Goal: Task Accomplishment & Management: Use online tool/utility

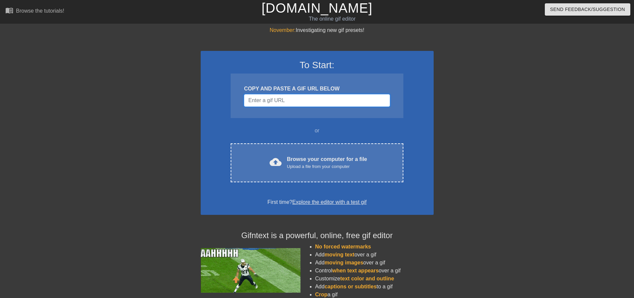
click at [303, 99] on input "Username" at bounding box center [317, 100] width 146 height 13
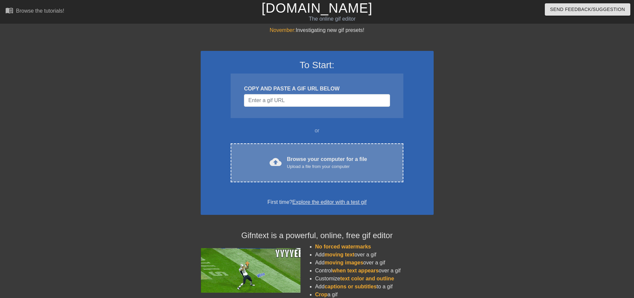
click at [309, 163] on div "Browse your computer for a file Upload a file from your computer" at bounding box center [327, 162] width 80 height 15
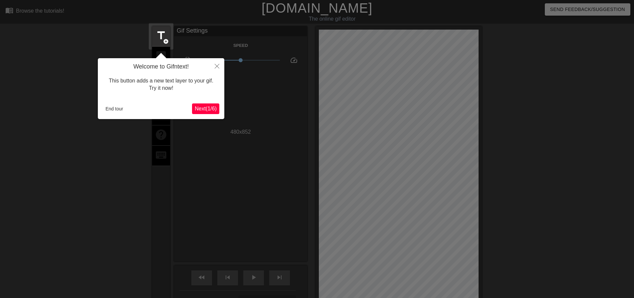
scroll to position [16, 0]
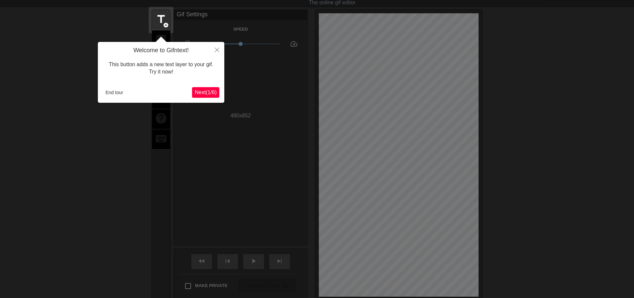
click at [204, 94] on span "Next ( 1 / 6 )" at bounding box center [206, 93] width 22 height 6
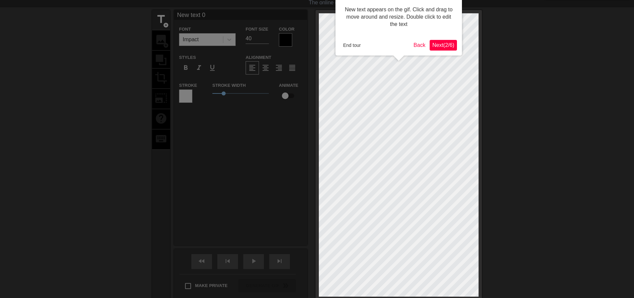
scroll to position [0, 0]
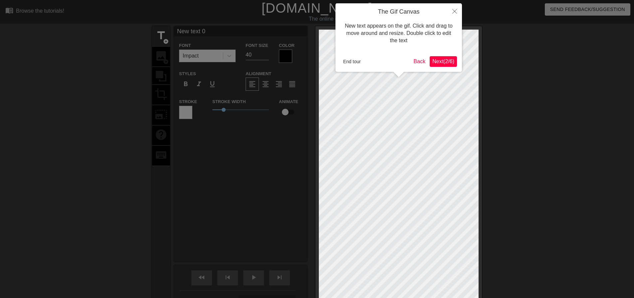
click at [442, 62] on span "Next ( 2 / 6 )" at bounding box center [443, 62] width 22 height 6
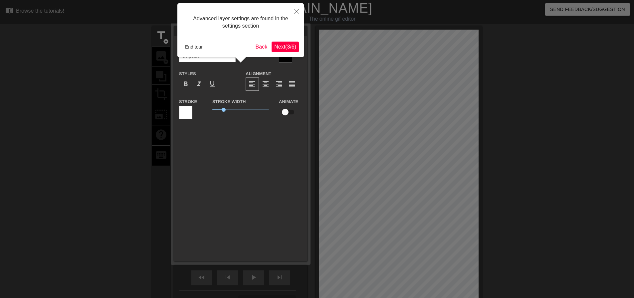
scroll to position [16, 0]
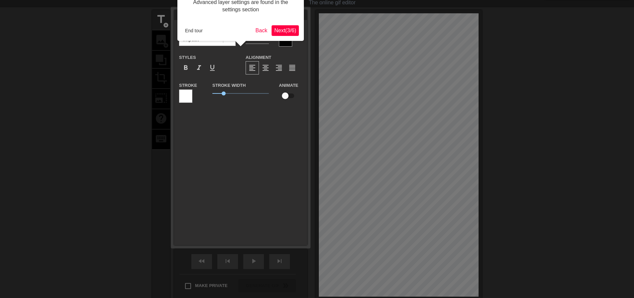
click at [276, 31] on span "Next ( 3 / 6 )" at bounding box center [285, 31] width 22 height 6
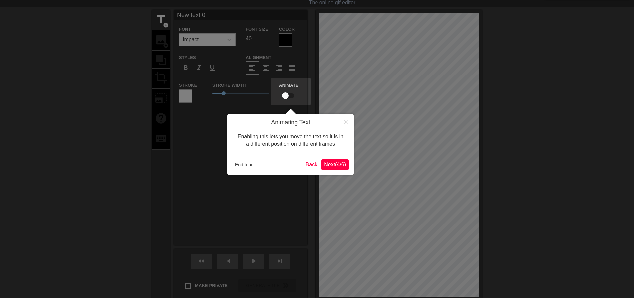
scroll to position [0, 0]
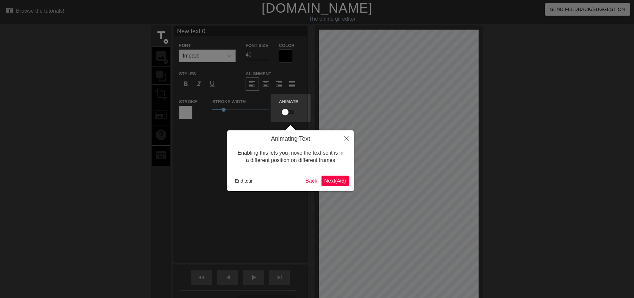
click at [336, 185] on button "Next ( 4 / 6 )" at bounding box center [334, 181] width 27 height 11
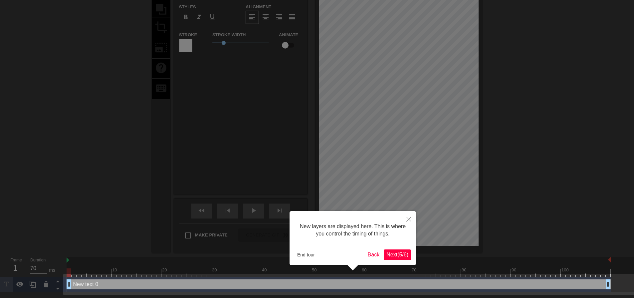
click at [401, 255] on span "Next ( 5 / 6 )" at bounding box center [397, 255] width 22 height 6
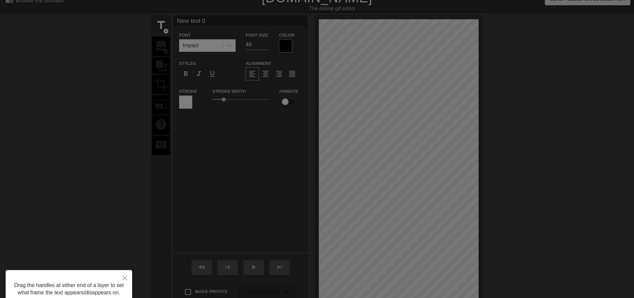
scroll to position [0, 0]
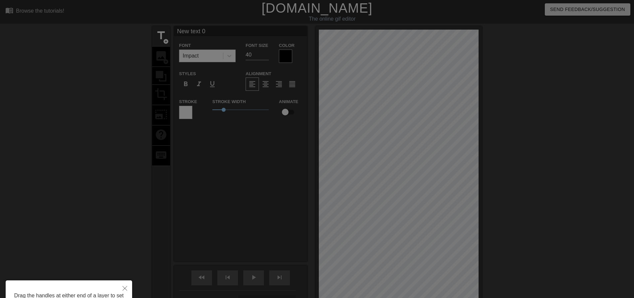
click at [350, 182] on div at bounding box center [317, 181] width 634 height 362
click at [380, 140] on div at bounding box center [317, 181] width 634 height 362
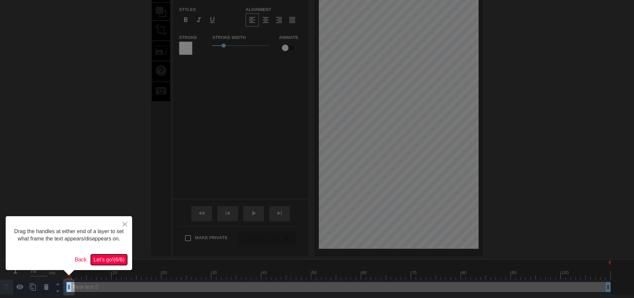
click at [104, 261] on span "Let's go! ( 6 / 6 )" at bounding box center [109, 260] width 31 height 6
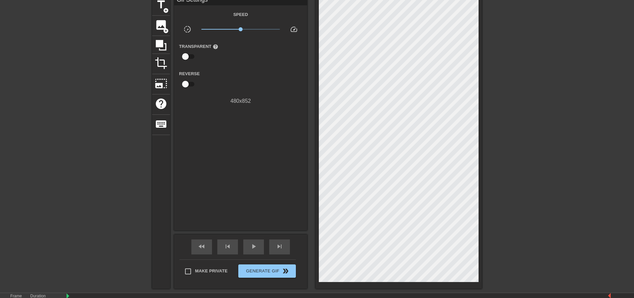
scroll to position [0, 0]
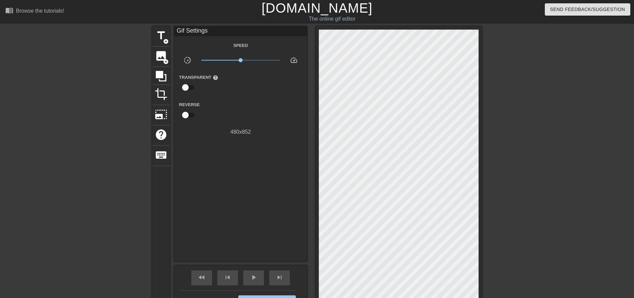
click at [322, 9] on link "[DOMAIN_NAME]" at bounding box center [317, 8] width 111 height 15
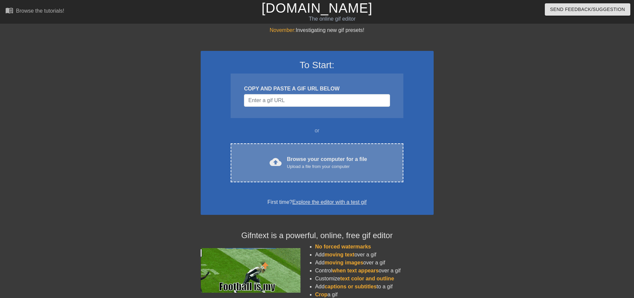
click at [296, 167] on div "Upload a file from your computer" at bounding box center [327, 166] width 80 height 7
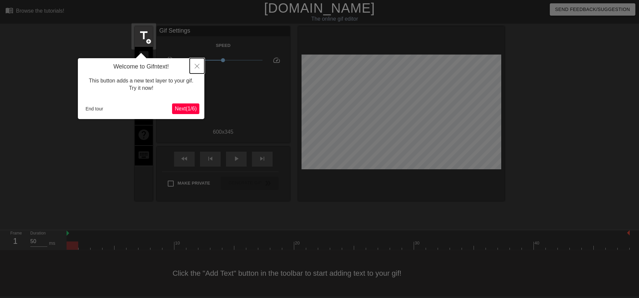
click at [195, 65] on icon "Close" at bounding box center [197, 66] width 5 height 5
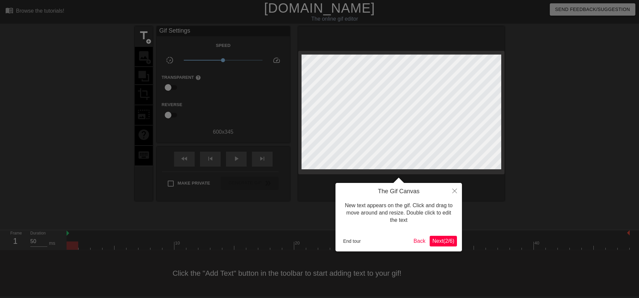
click at [446, 243] on span "Next ( 2 / 6 )" at bounding box center [443, 241] width 22 height 6
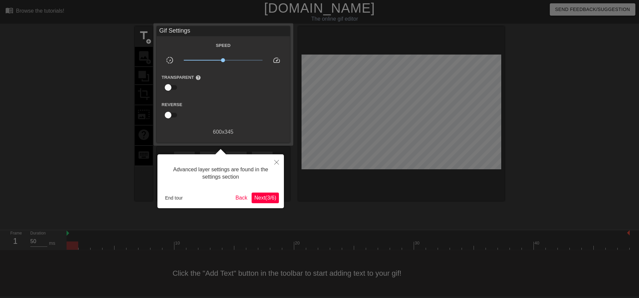
click at [265, 197] on span "Next ( 3 / 6 )" at bounding box center [265, 198] width 22 height 6
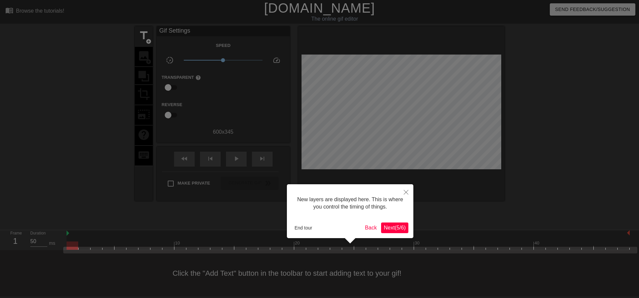
scroll to position [6, 0]
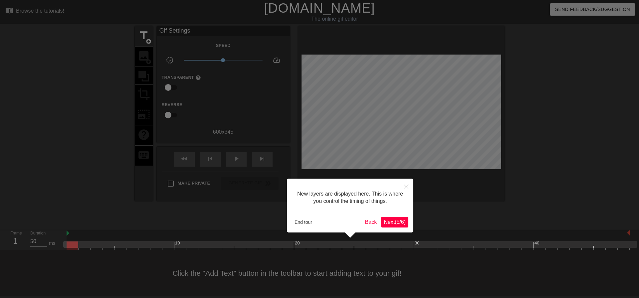
click at [395, 223] on span "Next ( 5 / 6 )" at bounding box center [395, 222] width 22 height 6
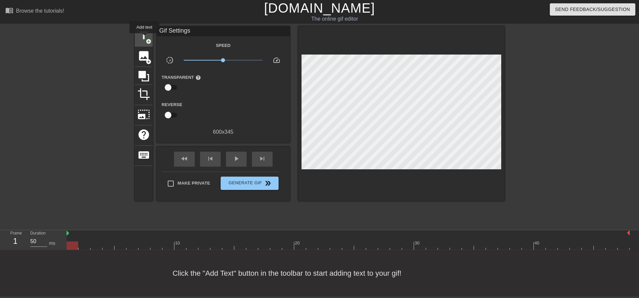
click at [144, 38] on span "title" at bounding box center [143, 35] width 13 height 13
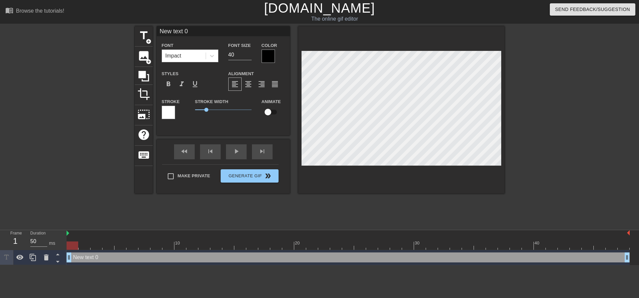
scroll to position [1, 2]
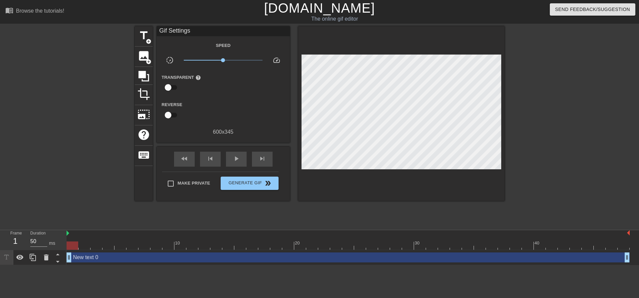
click at [308, 7] on link "[DOMAIN_NAME]" at bounding box center [319, 8] width 111 height 15
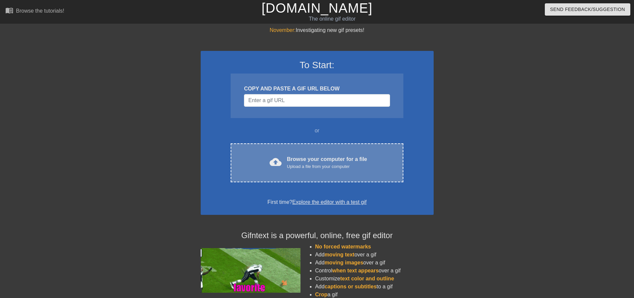
click at [310, 166] on div "Upload a file from your computer" at bounding box center [327, 166] width 80 height 7
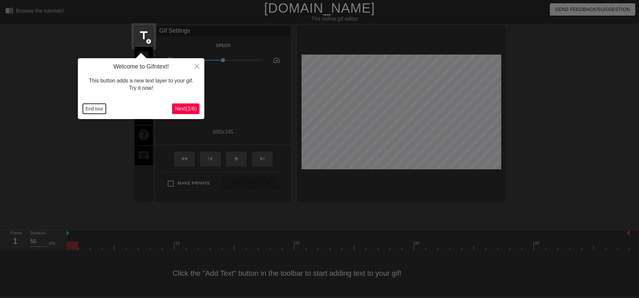
click at [94, 108] on button "End tour" at bounding box center [94, 109] width 23 height 10
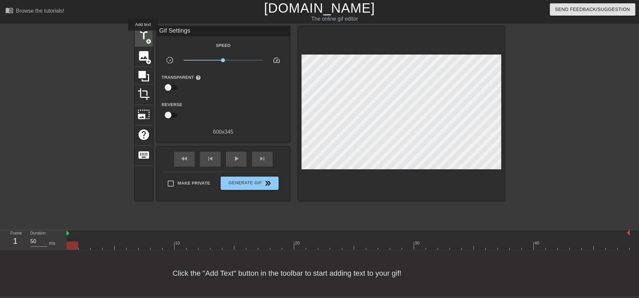
click at [143, 35] on span "title" at bounding box center [143, 35] width 13 height 13
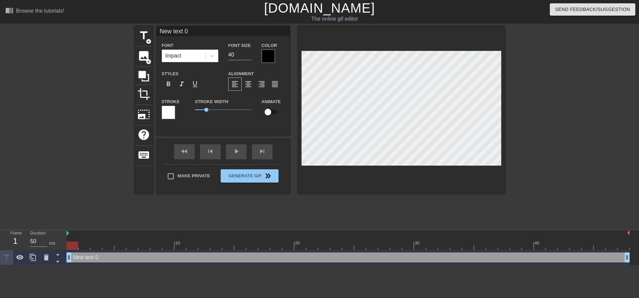
click at [270, 53] on div at bounding box center [268, 56] width 13 height 13
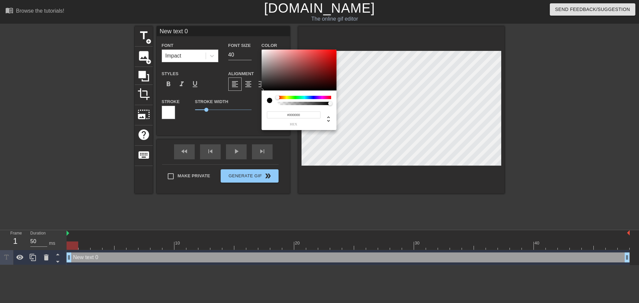
type input "0"
drag, startPoint x: 330, startPoint y: 104, endPoint x: 265, endPoint y: 104, distance: 65.9
click at [265, 104] on div "0 r 0 g 0 b 0 a" at bounding box center [299, 111] width 75 height 40
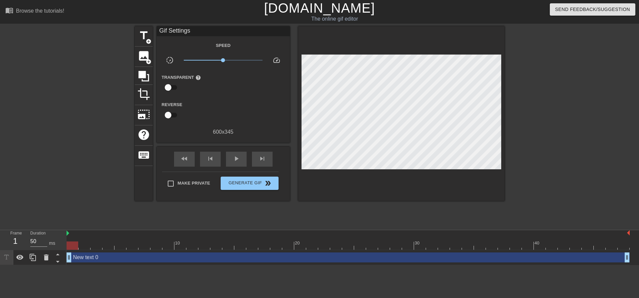
click at [167, 86] on input "checkbox" at bounding box center [168, 87] width 38 height 13
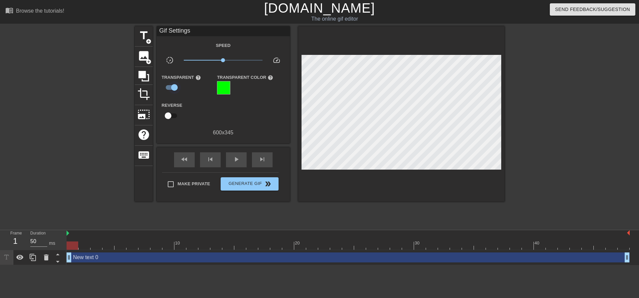
click at [167, 86] on input "checkbox" at bounding box center [174, 87] width 38 height 13
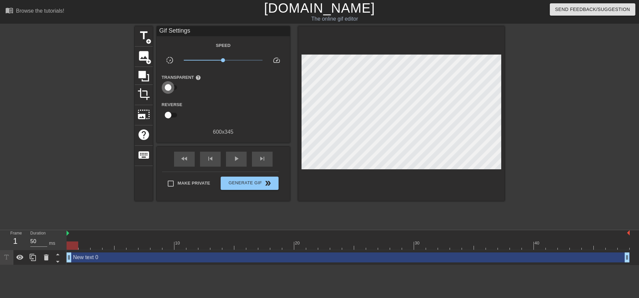
click at [167, 86] on input "checkbox" at bounding box center [168, 87] width 38 height 13
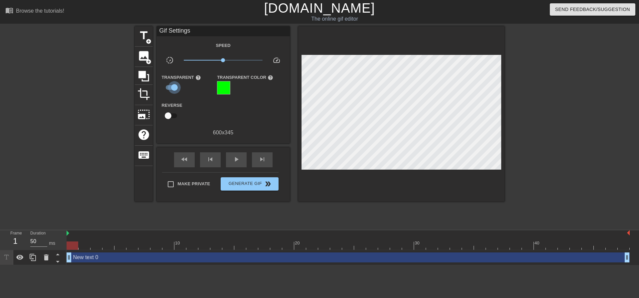
click at [167, 86] on input "checkbox" at bounding box center [174, 87] width 38 height 13
checkbox input "false"
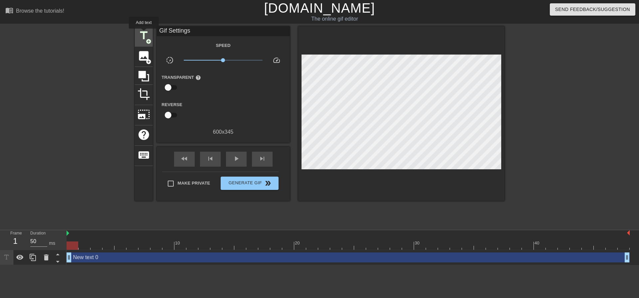
click at [144, 33] on span "title" at bounding box center [143, 35] width 13 height 13
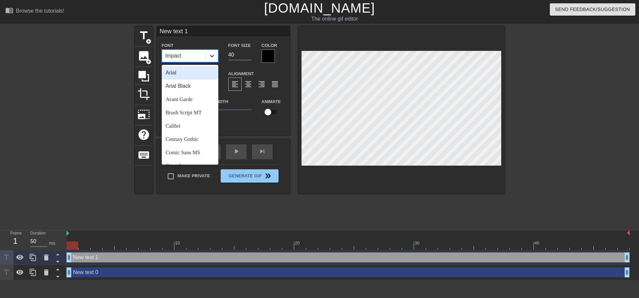
click at [213, 57] on icon at bounding box center [212, 56] width 7 height 7
click at [188, 86] on div "Arial Black" at bounding box center [190, 86] width 57 height 13
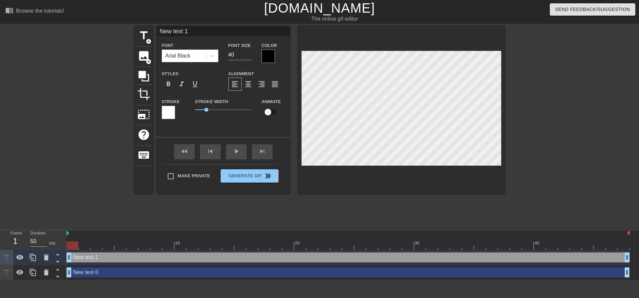
click at [273, 57] on div at bounding box center [268, 56] width 13 height 13
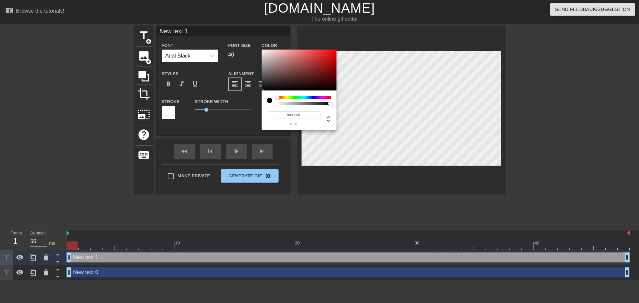
type input "0"
drag, startPoint x: 329, startPoint y: 103, endPoint x: 262, endPoint y: 111, distance: 68.3
click at [262, 111] on div "0 r 0 g 0 b 0 a" at bounding box center [299, 111] width 75 height 40
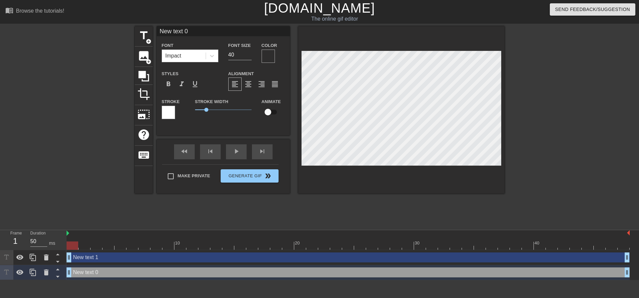
scroll to position [1, 2]
type input "New 0"
type textarea "New 0"
type input "New 0"
type textarea "New 0"
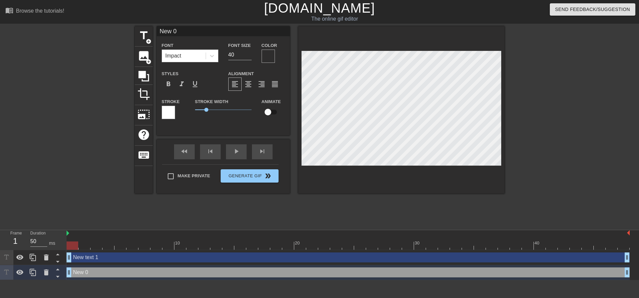
scroll to position [1, 1]
type input "New"
type textarea "New"
type input "New"
type textarea "New"
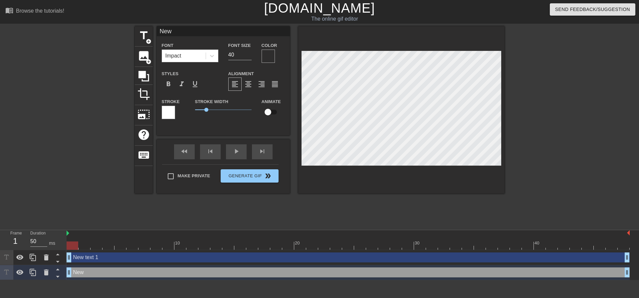
type input "Ne"
type textarea "Ne"
type input "N"
type textarea "N"
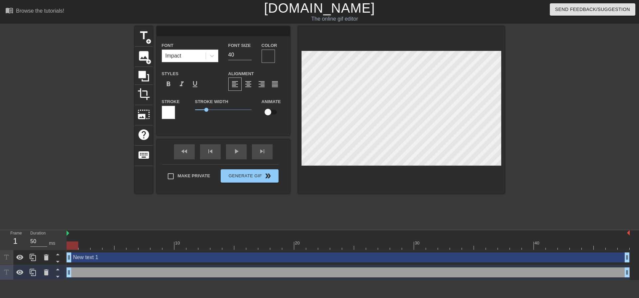
type input "H"
type textarea "H"
type input "HE"
type textarea "HE"
type input "HER"
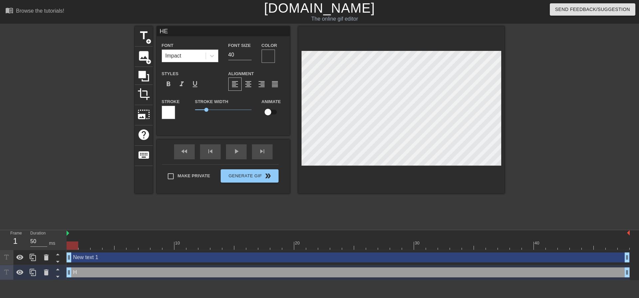
type textarea "HER"
type input "HERM"
type textarea "HERM"
type input "[PERSON_NAME]"
type textarea "[PERSON_NAME]"
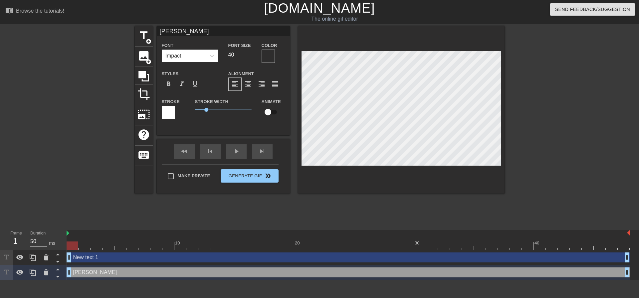
type input "[PERSON_NAME]"
type textarea "[PERSON_NAME]"
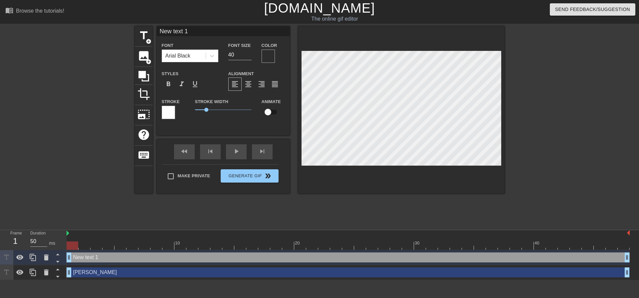
scroll to position [1, 2]
type input "New 1"
type textarea "New 1"
type input "New 1"
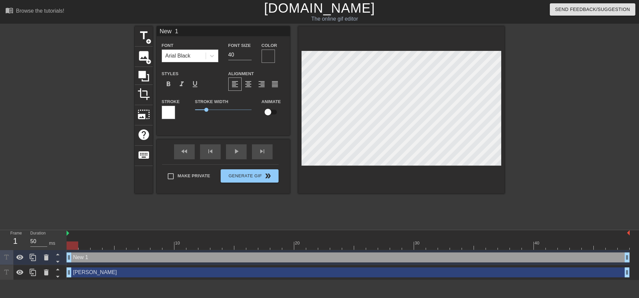
type textarea "New 1"
type input "New"
type textarea "New"
type input "New"
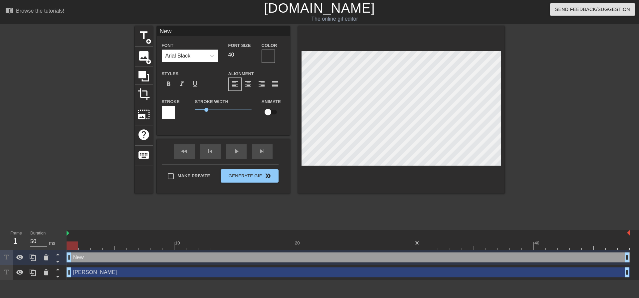
type textarea "New"
type input "Ne"
type textarea "Ne"
type input "N"
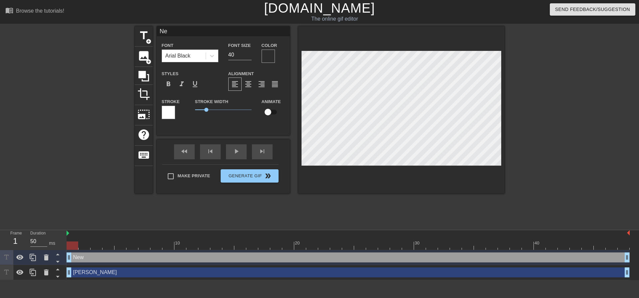
type textarea "N"
type input "G"
type textarea "G"
type input "GA"
type textarea "GA"
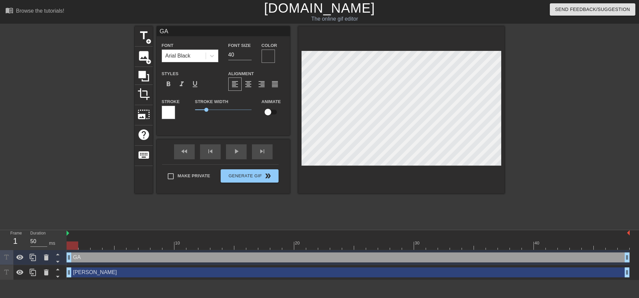
type input "GAR"
type textarea "GAR"
type input "[PERSON_NAME]"
type textarea "[PERSON_NAME]"
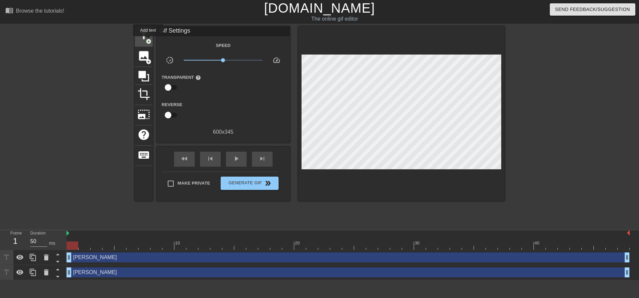
click at [147, 40] on span "add_circle" at bounding box center [149, 42] width 6 height 6
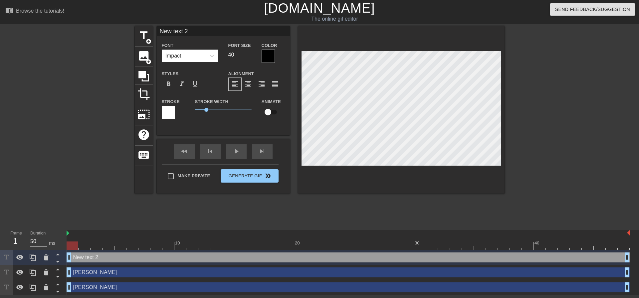
click at [267, 55] on div at bounding box center [268, 56] width 13 height 13
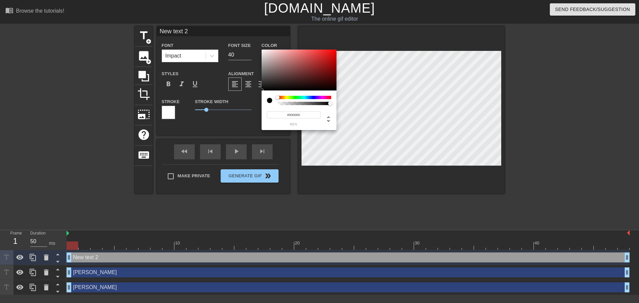
type input "0"
drag, startPoint x: 331, startPoint y: 103, endPoint x: 272, endPoint y: 106, distance: 59.6
click at [272, 106] on div "0 r 0 g 0 b 0 a" at bounding box center [299, 111] width 75 height 40
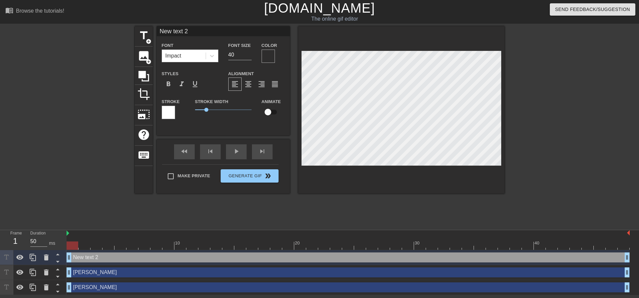
scroll to position [1, 2]
type input "New 2"
type textarea "New 2"
type input "New 2"
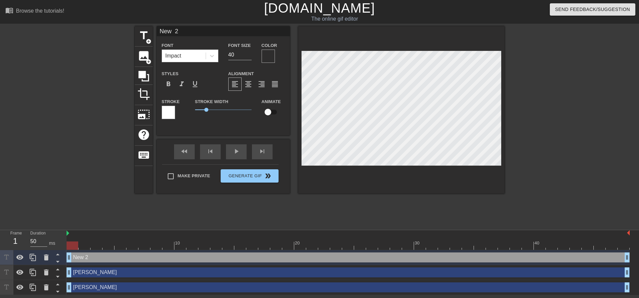
type textarea "New 2"
type input "New"
type textarea "New"
type input "New"
type textarea "New"
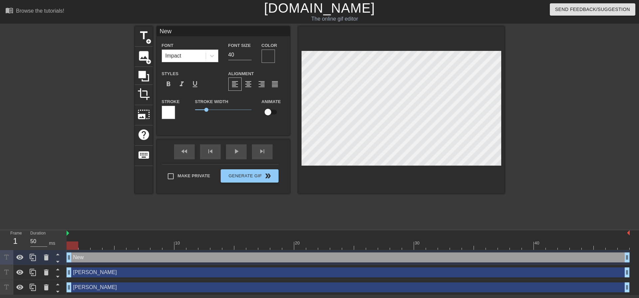
type input "Ne"
type textarea "Ne"
type input "N"
type textarea "N"
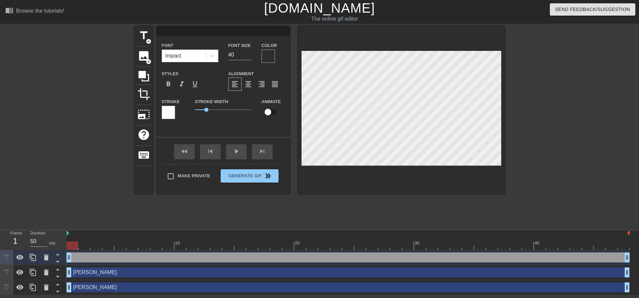
type input "M"
type textarea "M"
type input "MA"
type textarea "MA"
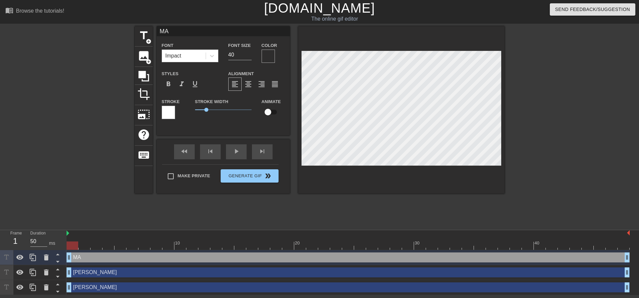
type input "MAN"
type textarea "MAN"
type input "MANA"
type textarea "MANA"
type input "[PERSON_NAME]"
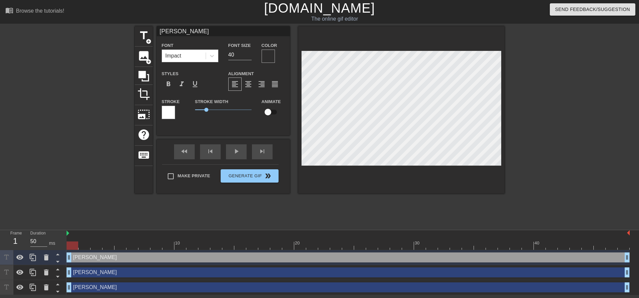
scroll to position [1, 1]
type textarea "[PERSON_NAME]"
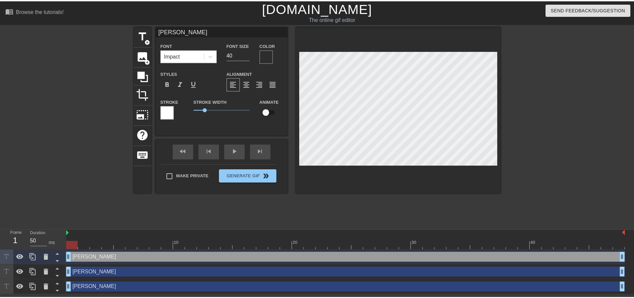
scroll to position [1, 2]
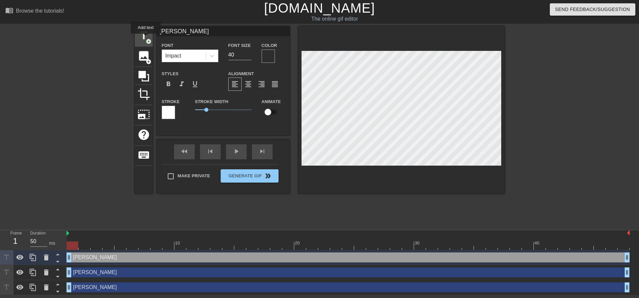
click at [146, 39] on span "add_circle" at bounding box center [149, 42] width 6 height 6
type input "New text 3"
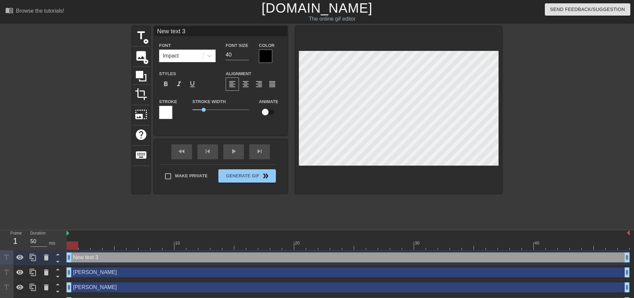
click at [262, 56] on div at bounding box center [265, 56] width 13 height 13
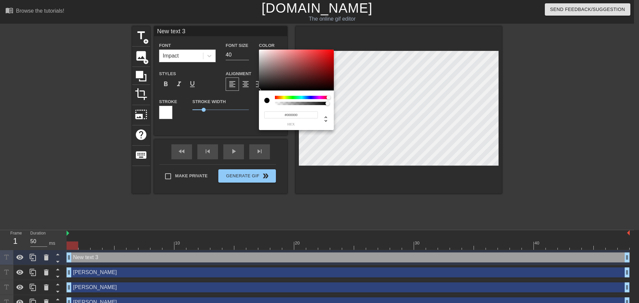
drag, startPoint x: 275, startPoint y: 97, endPoint x: 357, endPoint y: 98, distance: 82.9
click at [357, 98] on div "#000000 hex" at bounding box center [319, 151] width 639 height 303
type input "0"
drag, startPoint x: 327, startPoint y: 104, endPoint x: 235, endPoint y: 105, distance: 92.5
click at [235, 105] on div "0 r 0 g 0 b 0 a" at bounding box center [319, 151] width 639 height 303
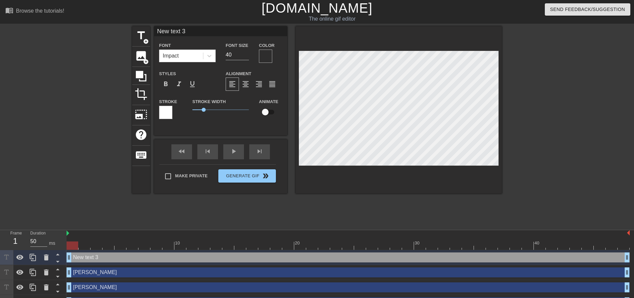
type input "New tex 3"
type textarea "New tex 3"
type input "New te 3"
type textarea "New te 3"
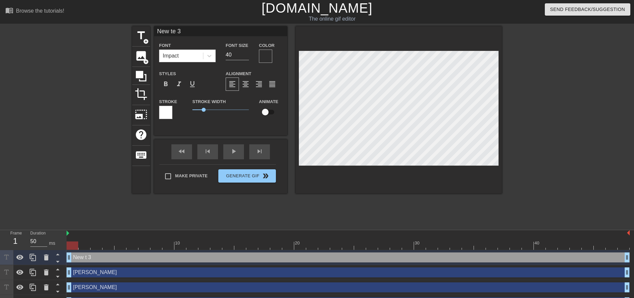
type input "New t 3"
type textarea "New t 3"
type input "New 3"
type textarea "New 3"
type input "New 3"
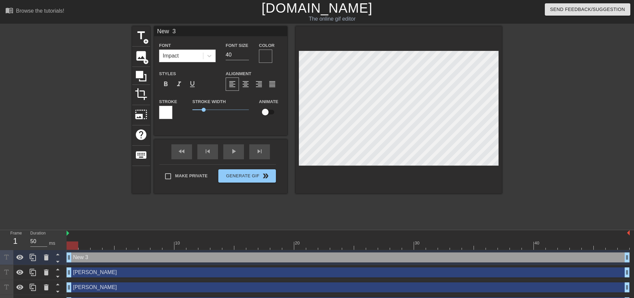
type textarea "New 3"
type input "Ne 3"
type textarea "Ne 3"
type input "N 3"
type textarea "N 3"
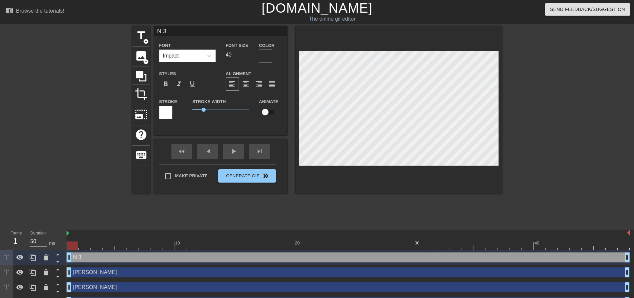
type input "3"
type textarea "3"
type input "3"
type textarea "3"
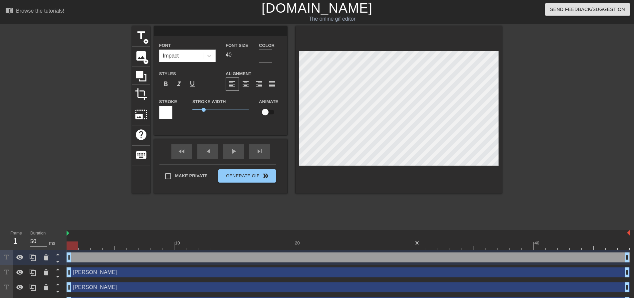
type input "D"
type textarea "D"
type input "DE"
type textarea "DE"
type input "DER"
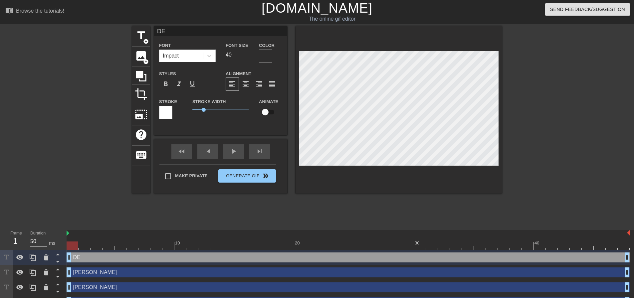
type textarea "DER"
type input "DERI"
type textarea "DERI"
type input "DERIO"
type textarea "DERIO"
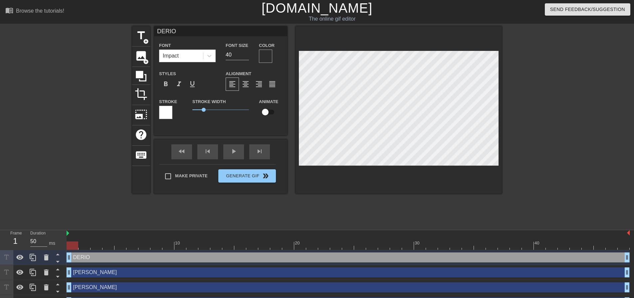
type input "[PERSON_NAME]"
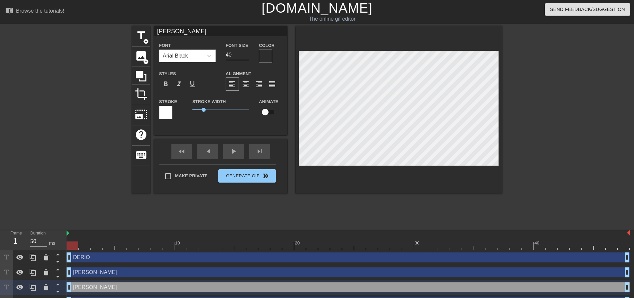
click at [264, 53] on div at bounding box center [265, 56] width 13 height 13
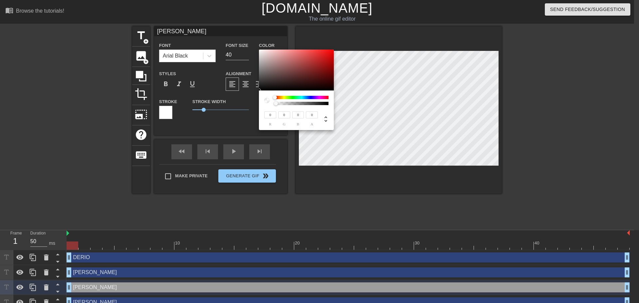
drag, startPoint x: 275, startPoint y: 104, endPoint x: 253, endPoint y: 105, distance: 22.0
click at [253, 105] on div "0 r 0 g 0 b 0 a" at bounding box center [319, 151] width 639 height 303
click at [275, 97] on div at bounding box center [276, 97] width 4 height 4
type input "0"
drag, startPoint x: 275, startPoint y: 103, endPoint x: 270, endPoint y: 103, distance: 5.0
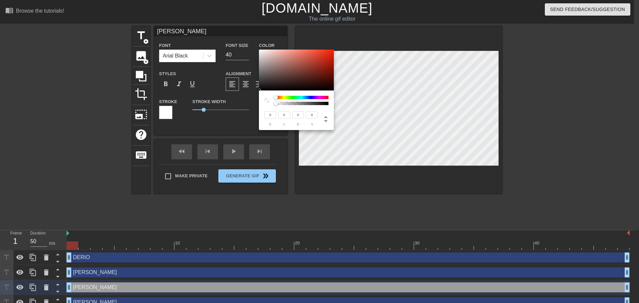
click at [270, 103] on div at bounding box center [296, 100] width 64 height 9
click at [270, 103] on div at bounding box center [269, 100] width 11 height 9
type input "252"
type input "214"
type input "213"
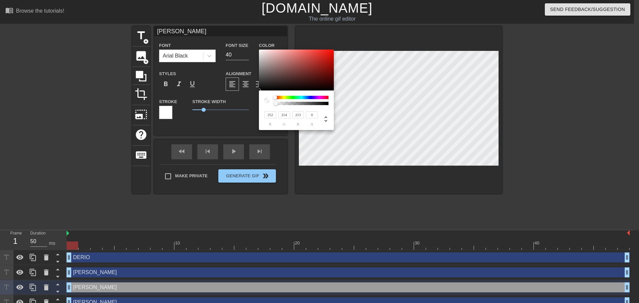
click at [271, 50] on div at bounding box center [296, 70] width 75 height 41
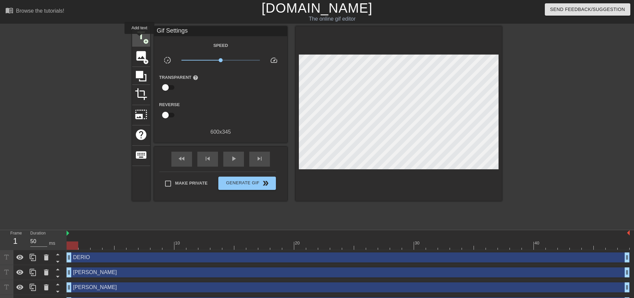
click at [140, 38] on span "title" at bounding box center [141, 35] width 13 height 13
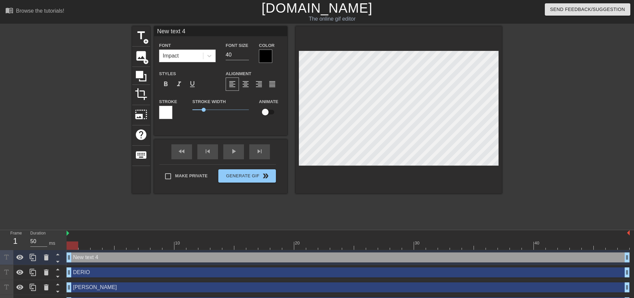
click at [265, 56] on div at bounding box center [265, 56] width 13 height 13
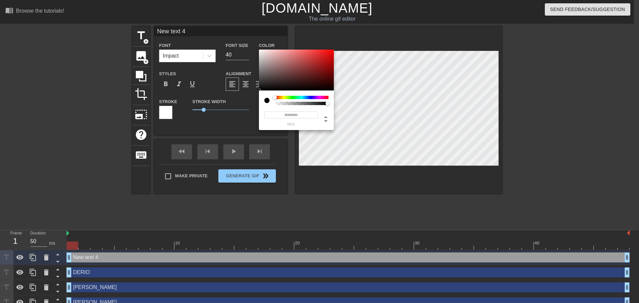
type input "0"
drag, startPoint x: 309, startPoint y: 106, endPoint x: 248, endPoint y: 106, distance: 61.2
click at [248, 106] on div "0 r 0 g 0 b 0 a" at bounding box center [319, 151] width 639 height 303
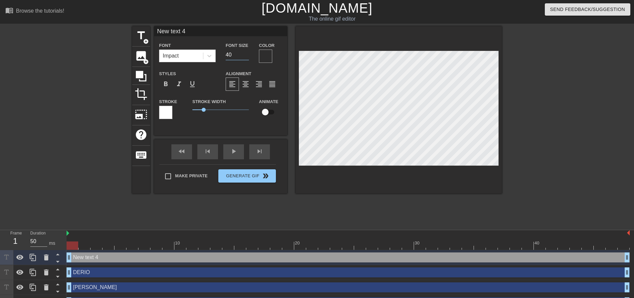
click at [239, 56] on input "40" at bounding box center [237, 55] width 23 height 11
type input "4"
type input "2"
type input "25"
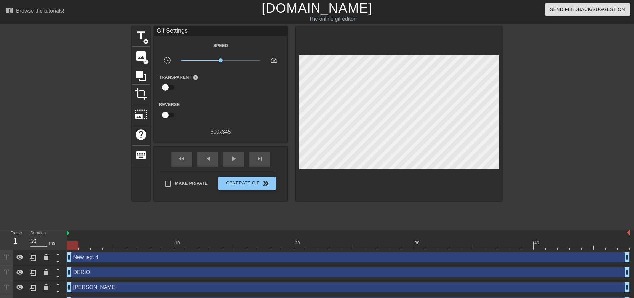
scroll to position [1, 2]
click at [143, 35] on span "title" at bounding box center [141, 35] width 13 height 13
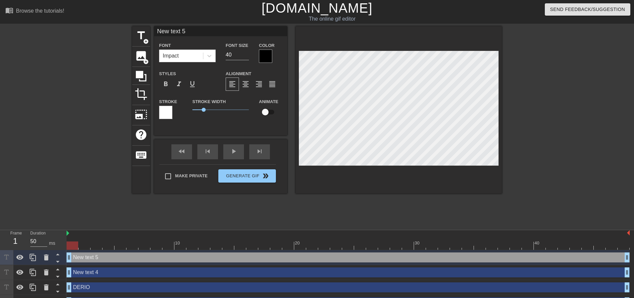
click at [490, 191] on div at bounding box center [398, 109] width 206 height 167
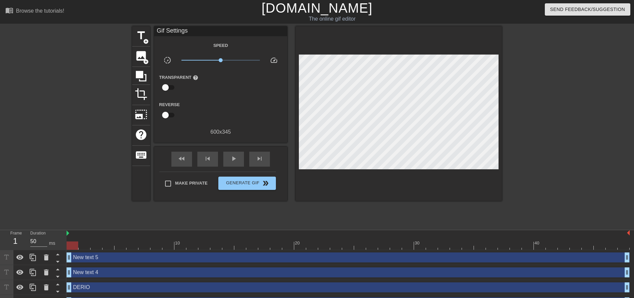
click at [85, 257] on div "New text 5 drag_handle drag_handle" at bounding box center [348, 258] width 563 height 10
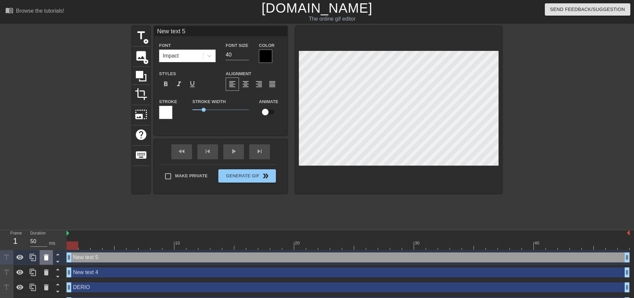
click at [46, 256] on icon at bounding box center [46, 258] width 5 height 6
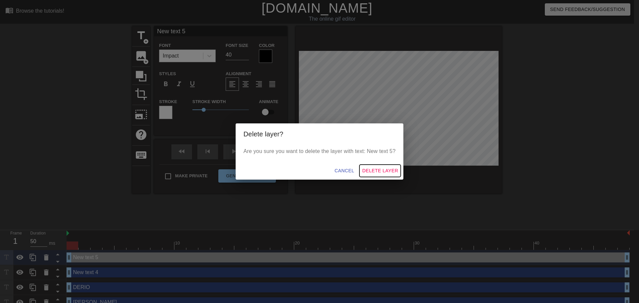
click at [374, 168] on span "Delete Layer" at bounding box center [380, 171] width 36 height 8
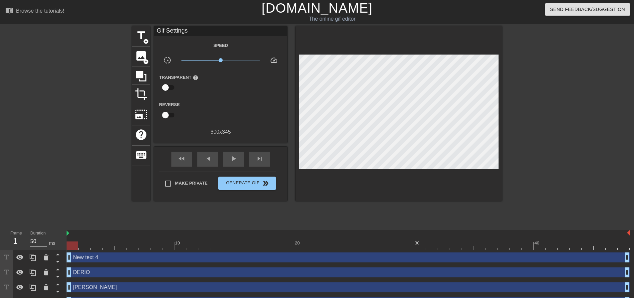
click at [95, 260] on div "New text 4 drag_handle drag_handle" at bounding box center [348, 258] width 563 height 10
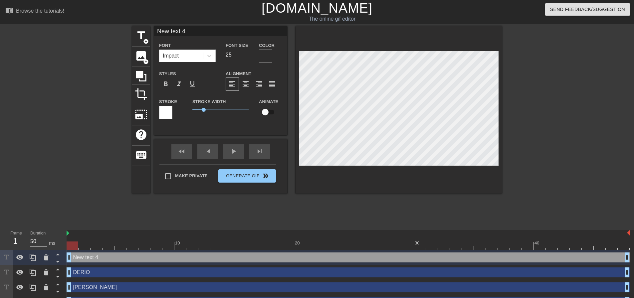
scroll to position [1, 2]
click at [45, 259] on icon at bounding box center [46, 258] width 5 height 6
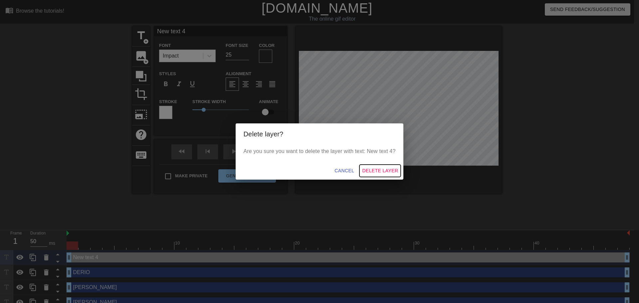
click at [385, 173] on span "Delete Layer" at bounding box center [380, 171] width 36 height 8
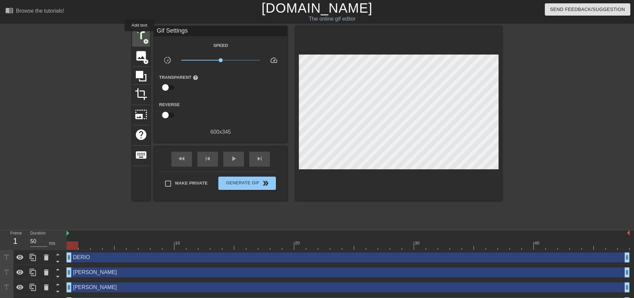
click at [139, 36] on span "title" at bounding box center [141, 35] width 13 height 13
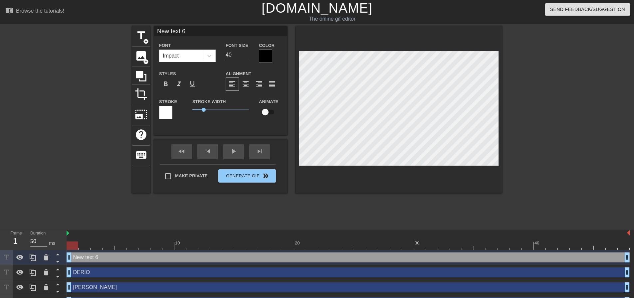
click at [266, 54] on div at bounding box center [265, 56] width 13 height 13
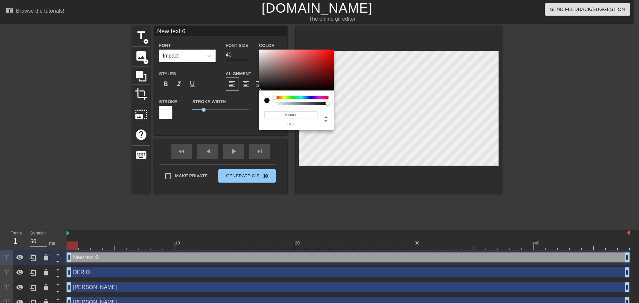
type input "0"
drag, startPoint x: 325, startPoint y: 105, endPoint x: 274, endPoint y: 111, distance: 52.0
click at [274, 111] on div "0 r 0 g 0 b 0 a" at bounding box center [296, 111] width 75 height 40
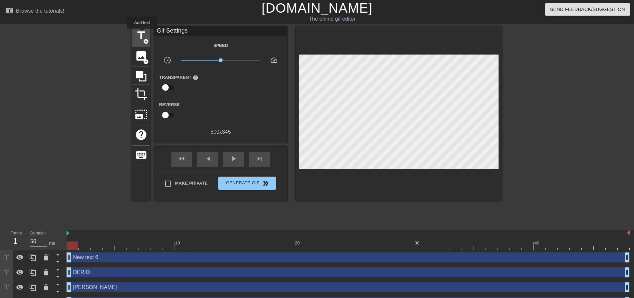
click at [142, 33] on span "title" at bounding box center [141, 35] width 13 height 13
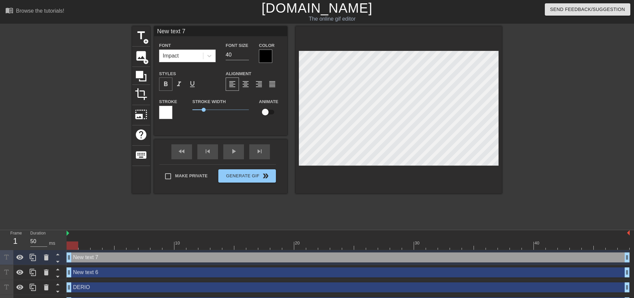
click at [166, 80] on div "format_bold" at bounding box center [165, 84] width 13 height 13
type input "New 7"
type textarea "New 7"
type input "New 7"
type textarea "New 7"
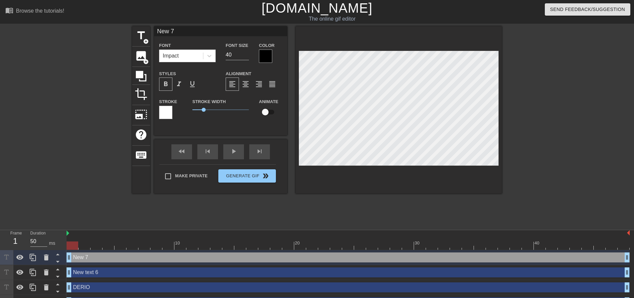
type input "New"
type textarea "New"
type input "New"
type textarea "New"
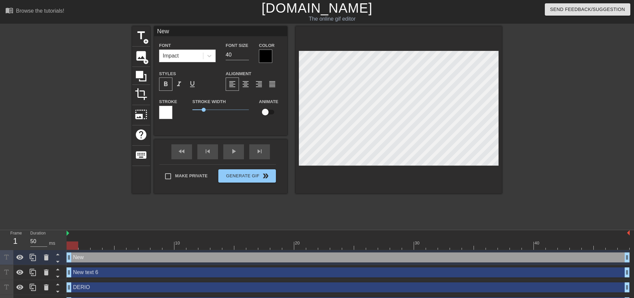
type input "Ne"
type textarea "Ne"
type input "N"
type textarea "N"
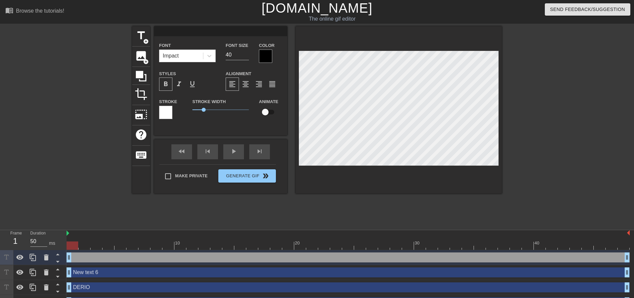
type input "A"
type textarea "A"
type input "AI"
type textarea "AI"
type input "A"
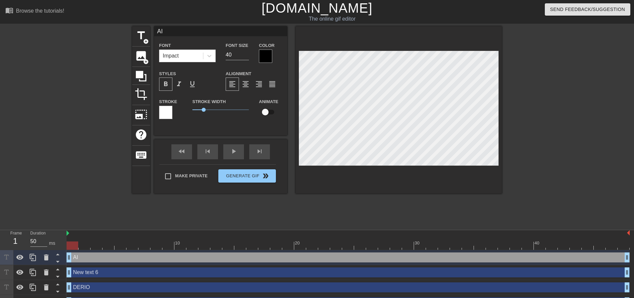
type textarea "A"
type input "R"
type textarea "R"
type input "RE"
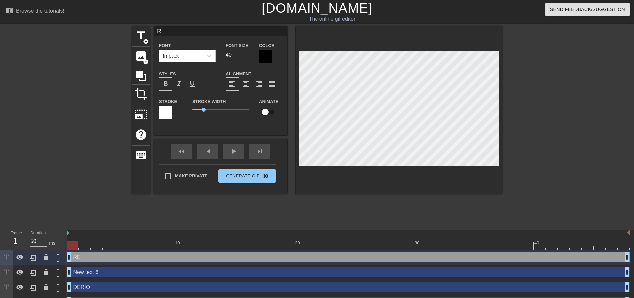
type textarea "RE"
type input "REL"
type textarea "REL"
type input "RELE"
type textarea "RELE"
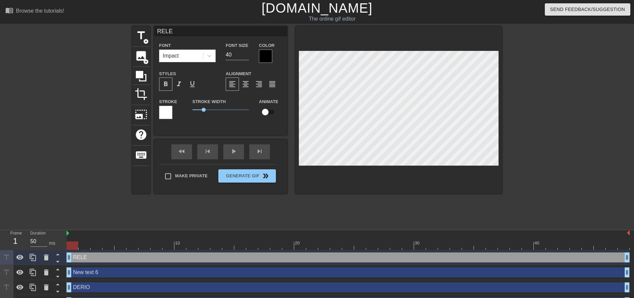
scroll to position [1, 1]
type input "RELEX"
type textarea "RELEX"
type input "RELEX"
type textarea "RELEX"
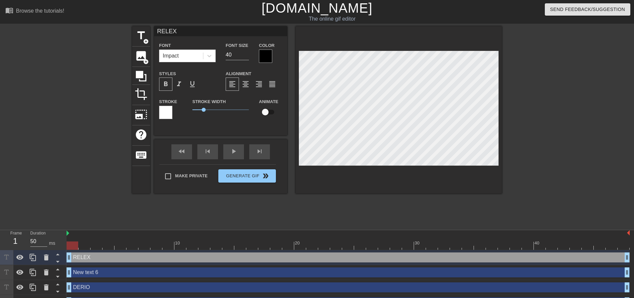
type input "RELEX A"
type textarea "RELEX A"
type input "RELEX AI"
type textarea "RELEX AI"
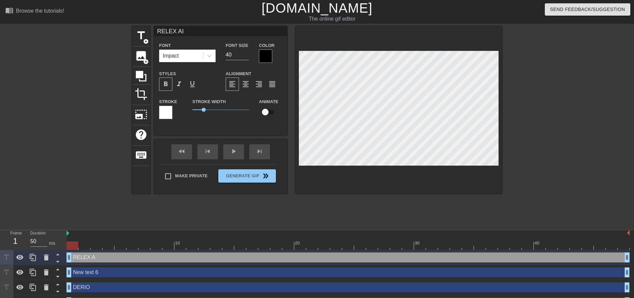
type input "RELEX AI"
type textarea "RELEX AI"
type input "RELEX AI"
type textarea "RELEX AI"
type input "RELEX A"
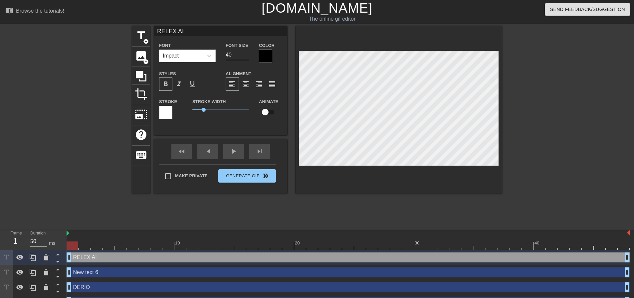
type textarea "RELEX A"
type input "RELEX"
type textarea "RELEX"
type input "RELEX"
type textarea "RELEX"
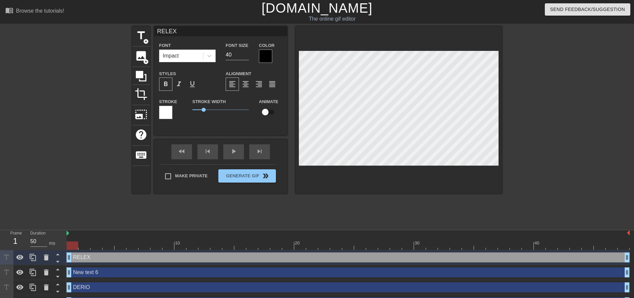
type input "RELE"
type textarea "RELE"
type input "REL"
type textarea "REL"
type input "RE"
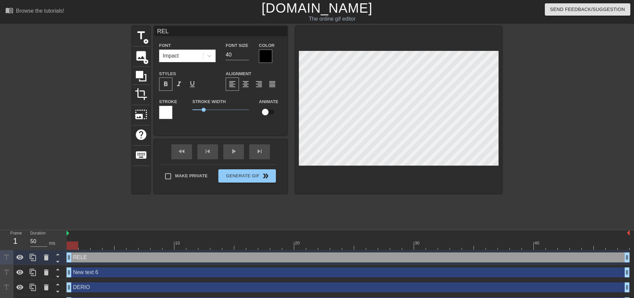
type textarea "RE"
type input "R"
type textarea "R"
type input "C"
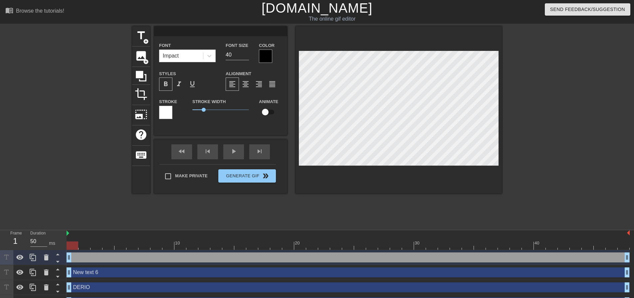
type textarea "C"
type input "CO"
type textarea "CO"
type input "COM"
type textarea "COM"
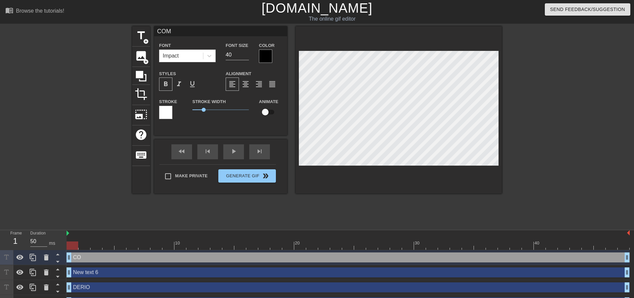
type input "COMP"
type textarea "COMP"
type input "COMPL"
type textarea "COMPL"
type input "COMPLE"
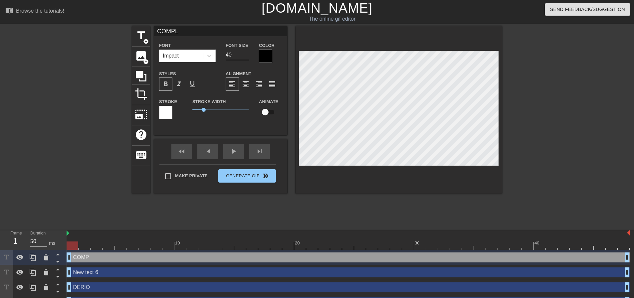
type textarea "COMPLE"
type input "COMPLET"
type textarea "COMPLET"
type input "COMPLETI"
type textarea "COMPLETI"
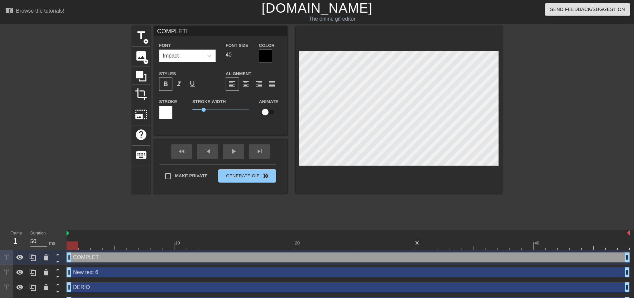
type input "COMPLETIN"
type textarea "COMPLETIN"
type input "COMPLETING"
type textarea "COMPLETING"
type input "COMPLETING"
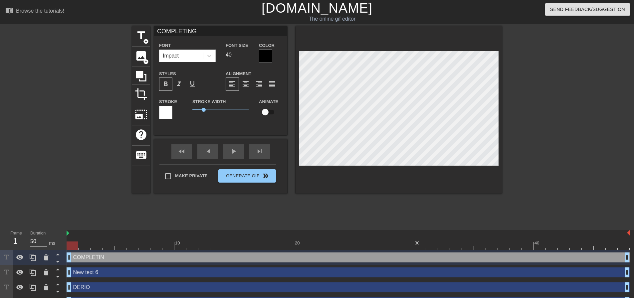
type textarea "COMPLETING"
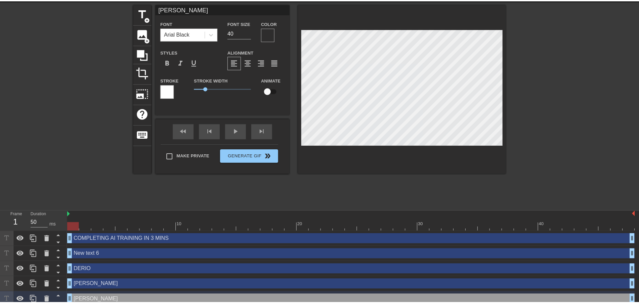
scroll to position [33, 0]
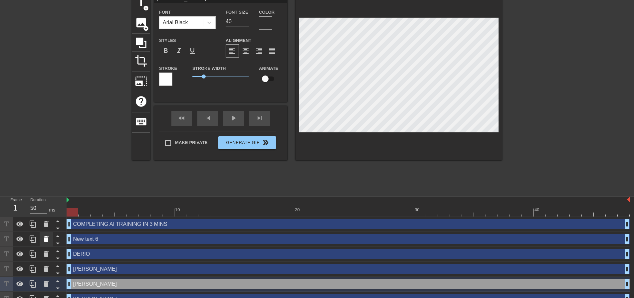
click at [44, 240] on icon at bounding box center [46, 239] width 5 height 6
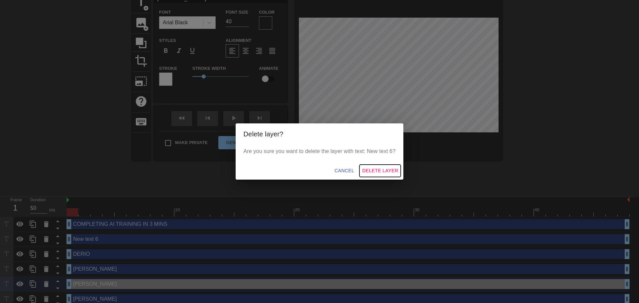
click at [392, 172] on span "Delete Layer" at bounding box center [380, 171] width 36 height 8
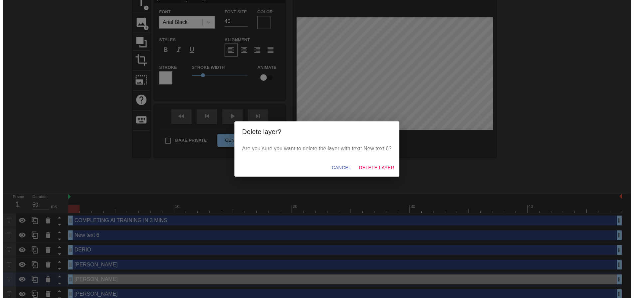
scroll to position [28, 0]
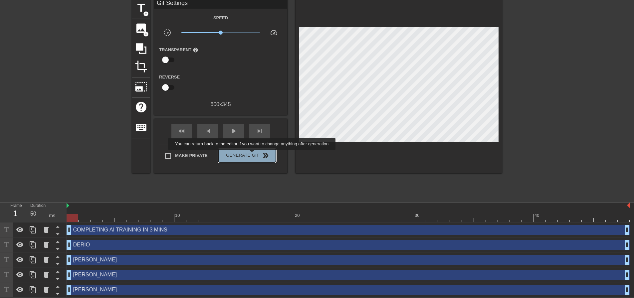
click at [253, 155] on span "Generate Gif double_arrow" at bounding box center [247, 156] width 52 height 8
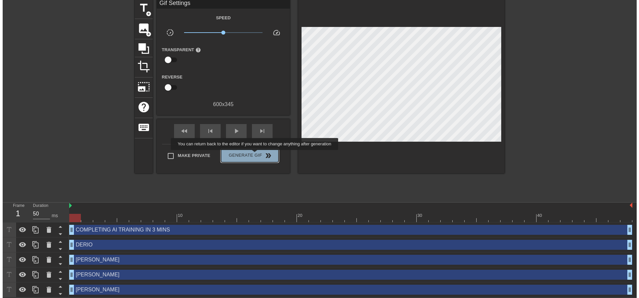
scroll to position [0, 0]
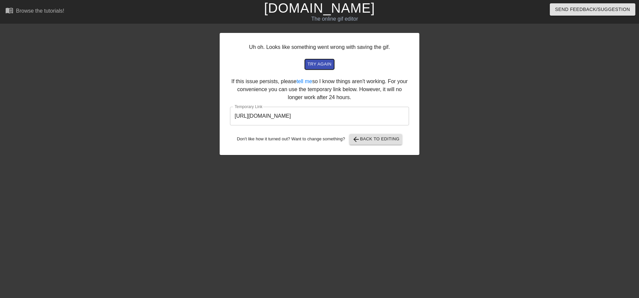
click at [318, 65] on span "try again" at bounding box center [319, 65] width 24 height 8
drag, startPoint x: 373, startPoint y: 118, endPoint x: 223, endPoint y: 119, distance: 150.1
click at [223, 119] on div "Uh oh. Looks like something went wrong with saving the gif. try again If this i…" at bounding box center [320, 94] width 200 height 122
click at [366, 229] on html "menu_book Browse the tutorials! [DOMAIN_NAME] The online gif editor Send Feedba…" at bounding box center [319, 114] width 639 height 229
drag, startPoint x: 374, startPoint y: 116, endPoint x: 213, endPoint y: 112, distance: 161.1
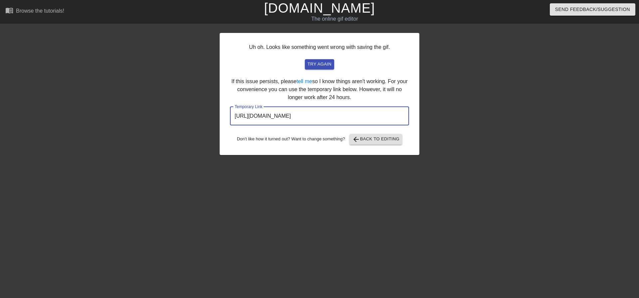
click at [213, 112] on div "Uh oh. Looks like something went wrong with saving the gif. try again If this i…" at bounding box center [319, 126] width 639 height 200
